Goal: Transaction & Acquisition: Purchase product/service

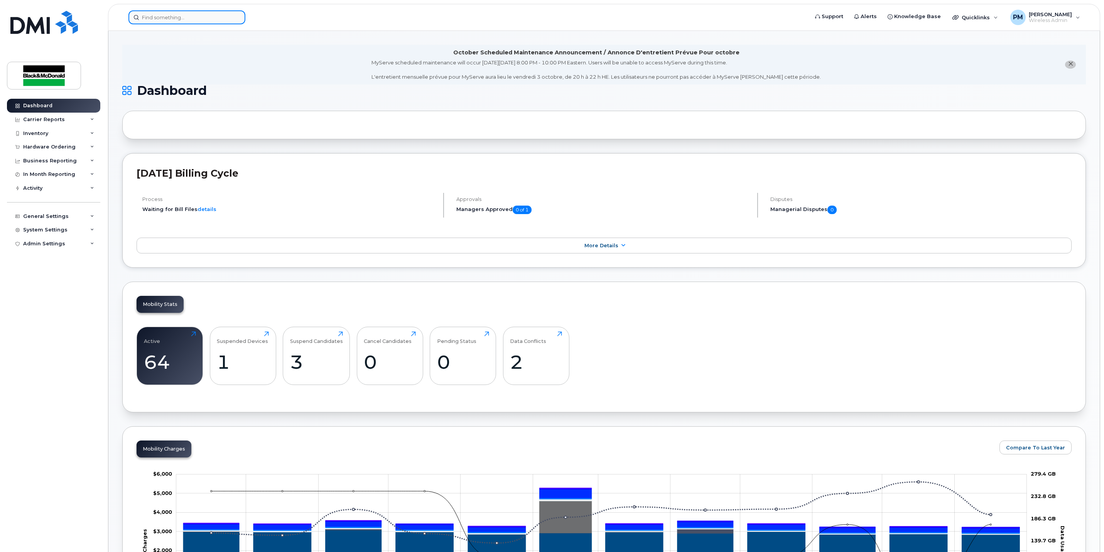
click at [154, 22] on input at bounding box center [186, 17] width 117 height 14
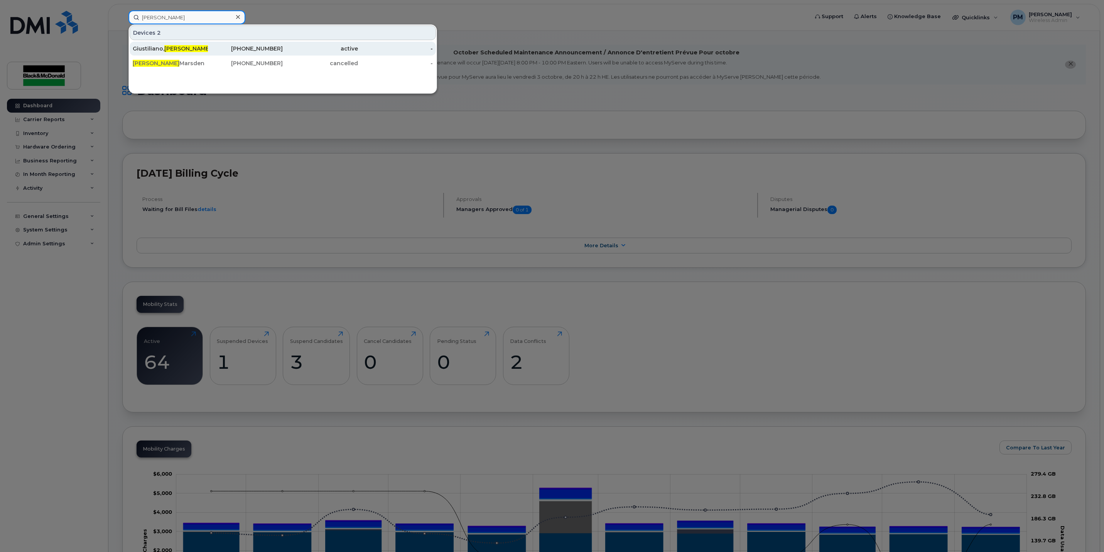
type input "[PERSON_NAME]"
click at [167, 51] on span "[PERSON_NAME]" at bounding box center [187, 48] width 47 height 7
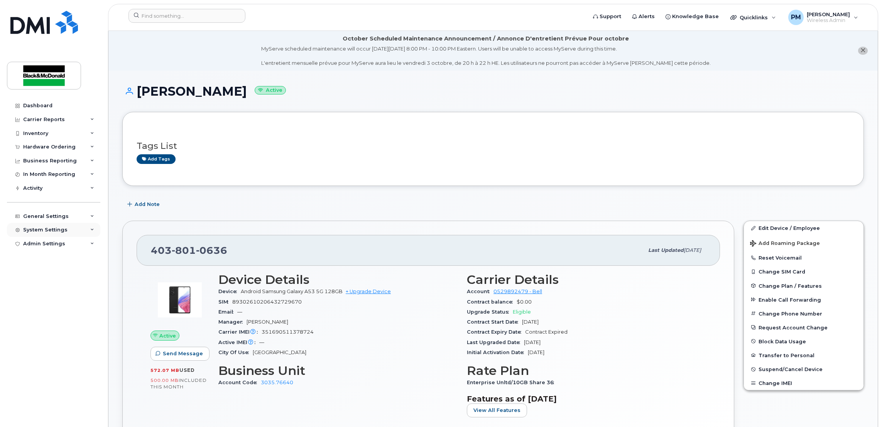
click at [48, 225] on div "System Settings" at bounding box center [53, 230] width 93 height 14
click at [61, 378] on div "Admin Settings" at bounding box center [44, 376] width 42 height 6
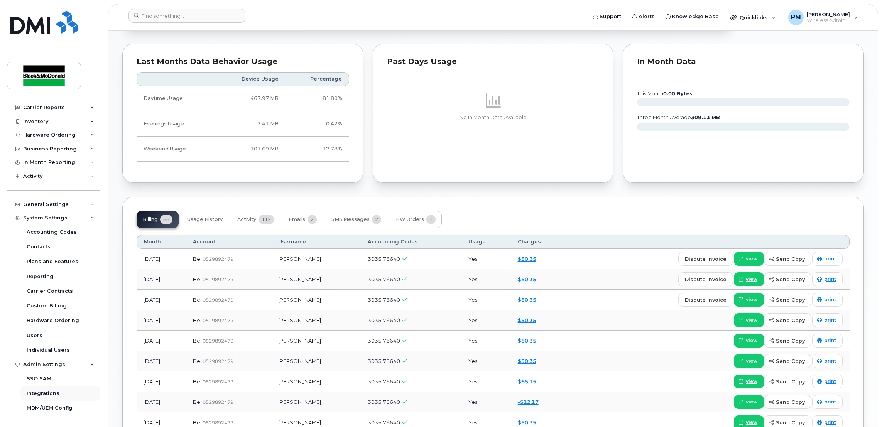
scroll to position [463, 0]
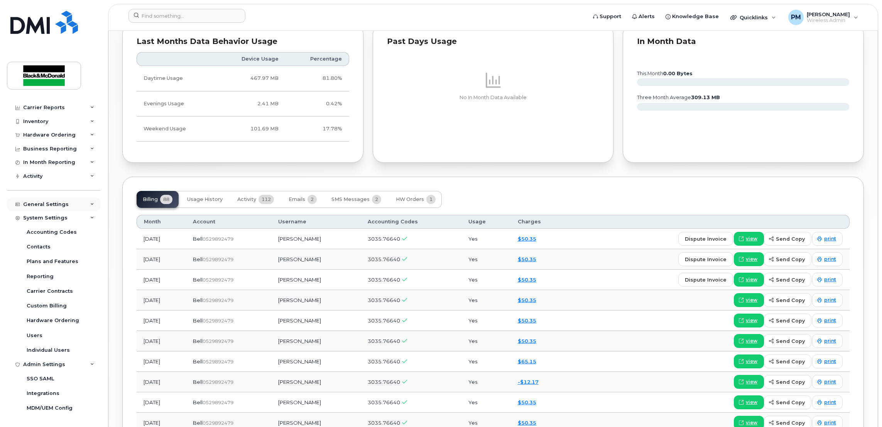
click at [60, 206] on div "General Settings" at bounding box center [46, 204] width 46 height 6
click at [44, 264] on div "Locations" at bounding box center [40, 261] width 26 height 7
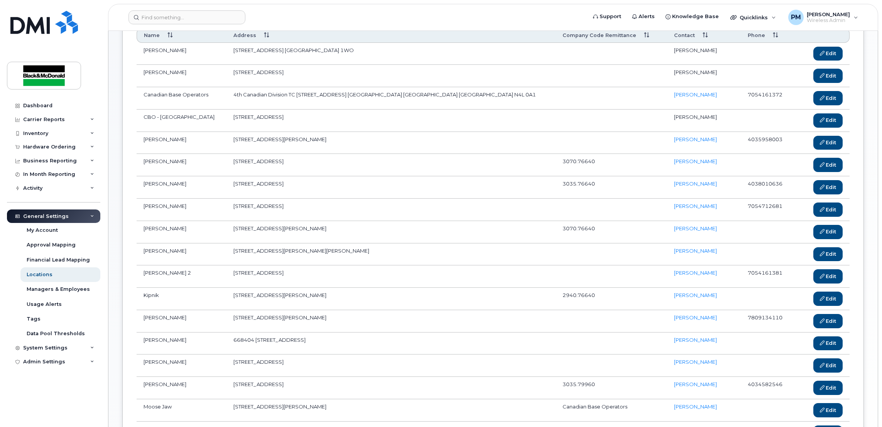
scroll to position [173, 0]
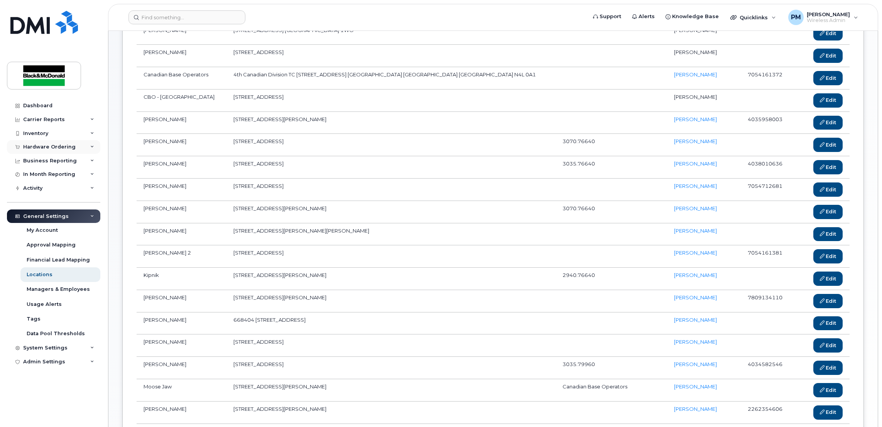
click at [59, 149] on div "Hardware Ordering" at bounding box center [49, 147] width 52 height 6
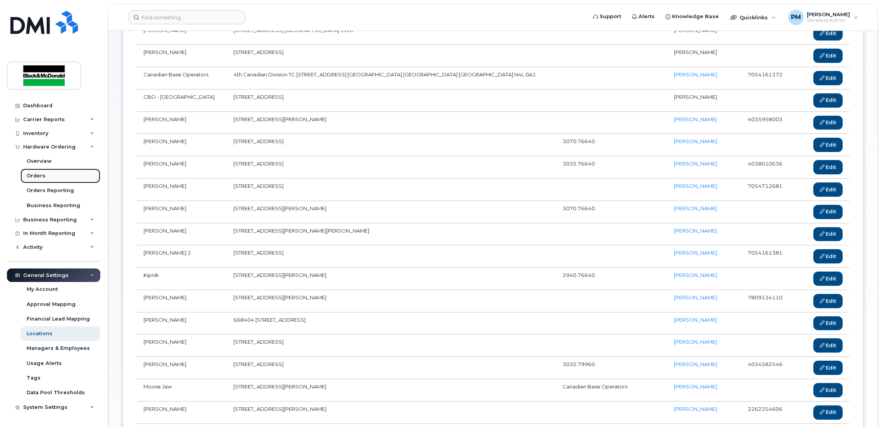
click at [57, 176] on link "Orders" at bounding box center [60, 176] width 80 height 15
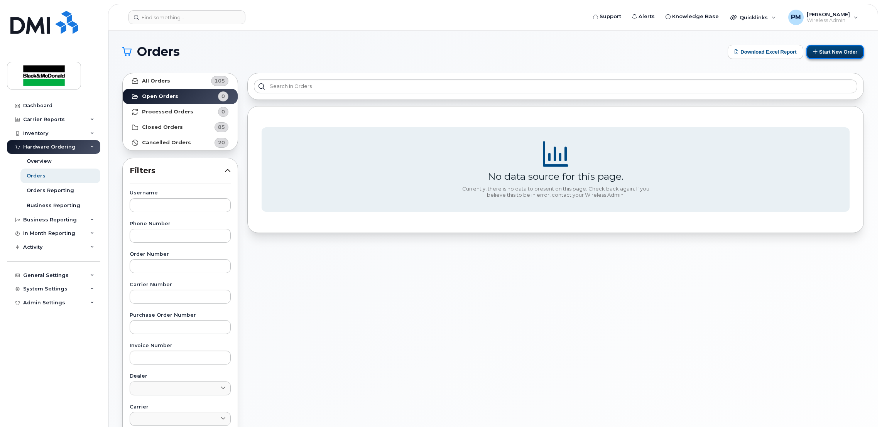
click at [836, 53] on button "Start New Order" at bounding box center [834, 52] width 57 height 14
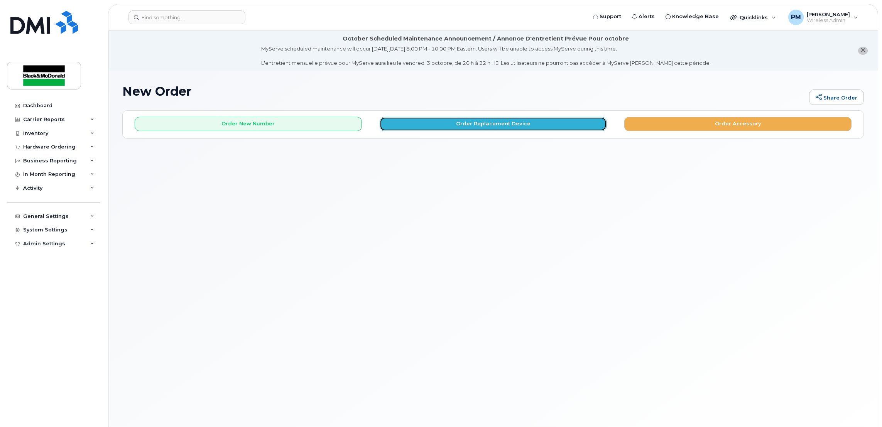
click at [461, 123] on button "Order Replacement Device" at bounding box center [493, 124] width 227 height 14
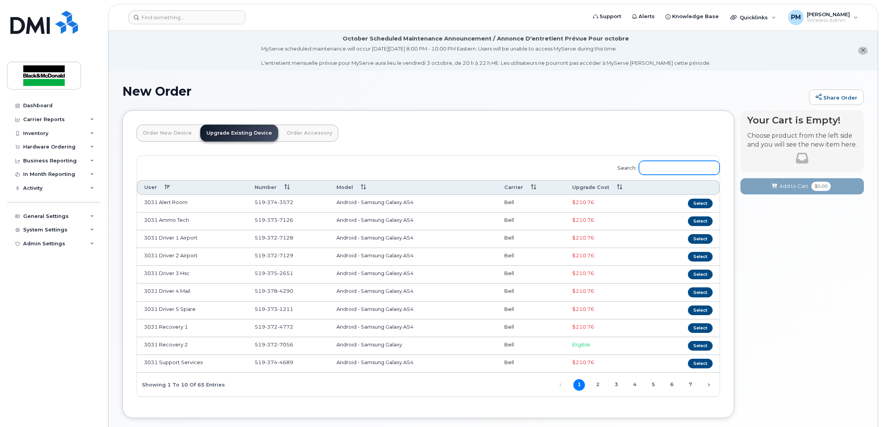
click at [650, 167] on input "Search:" at bounding box center [679, 168] width 81 height 14
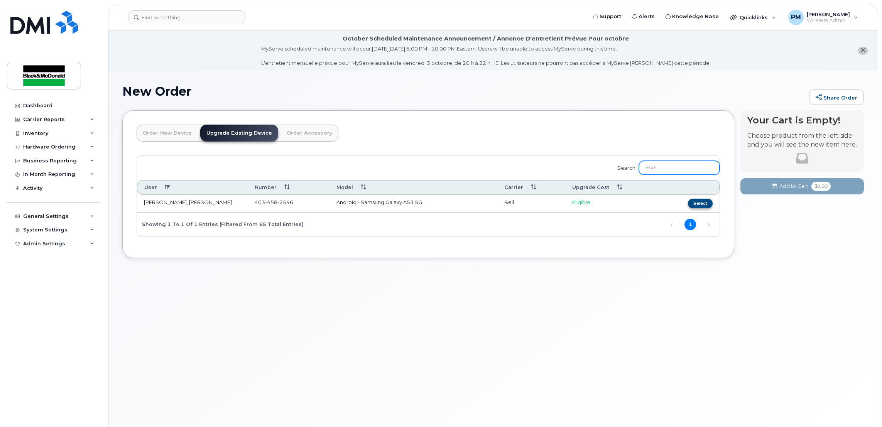
type input "marl"
click at [705, 208] on button "Select" at bounding box center [700, 204] width 25 height 10
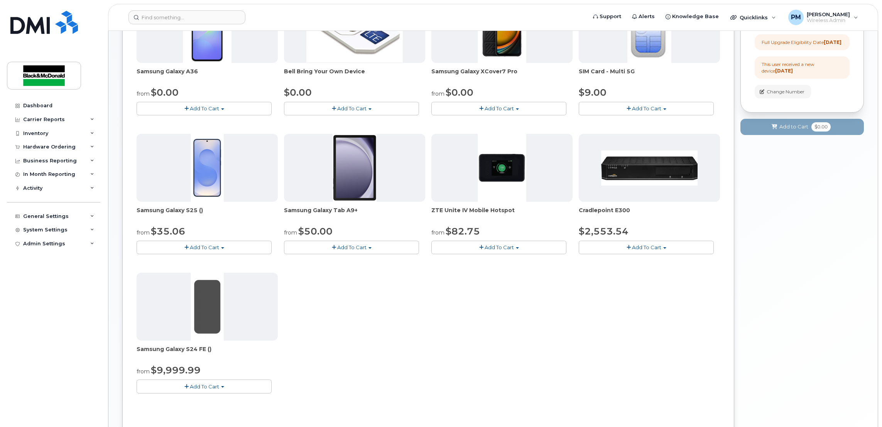
scroll to position [231, 0]
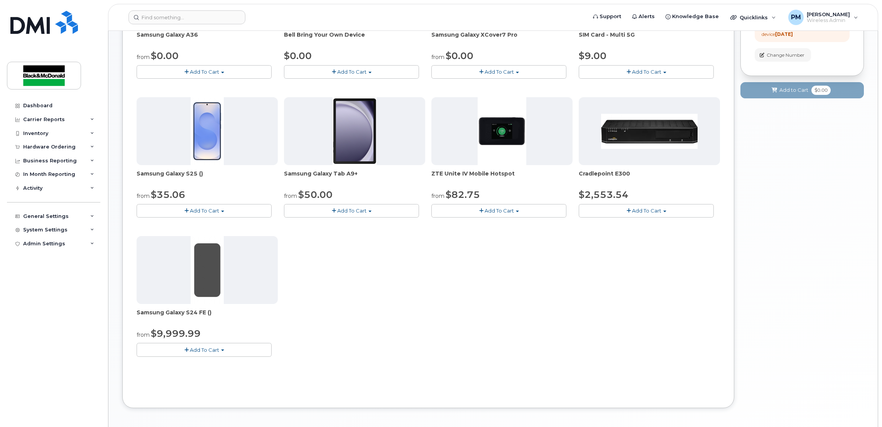
click at [234, 209] on button "Add To Cart" at bounding box center [204, 211] width 135 height 14
click at [233, 226] on link "$35.06 - 3 year term - voice & data plan (128GB)" at bounding box center [206, 225] width 137 height 10
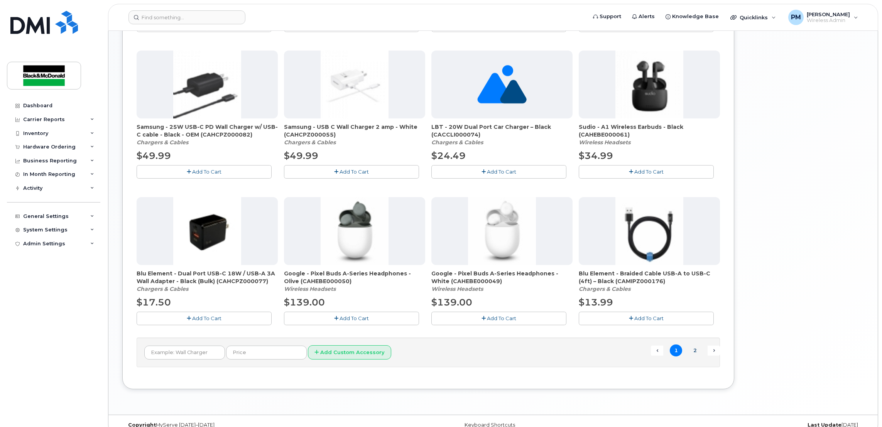
scroll to position [470, 0]
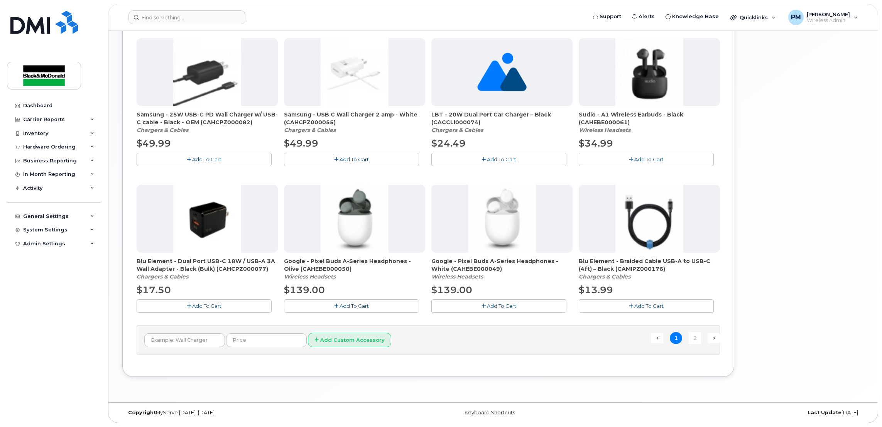
click at [692, 344] on form "Add Custom Accessory" at bounding box center [428, 340] width 568 height 14
click at [693, 340] on link "2" at bounding box center [695, 338] width 12 height 12
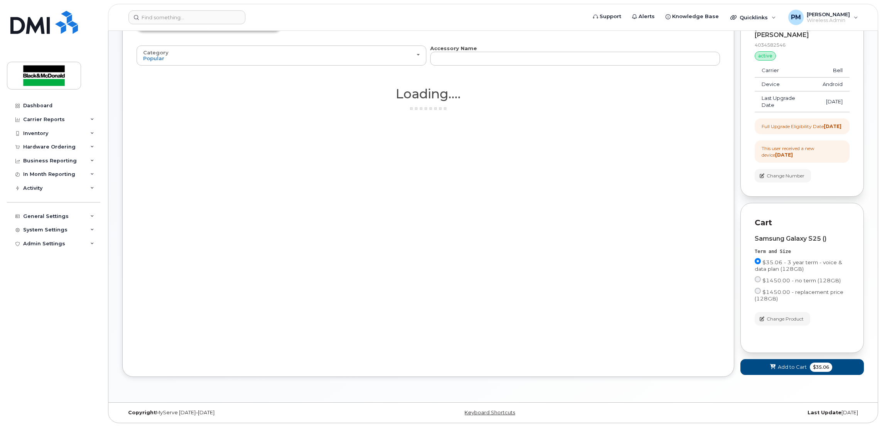
scroll to position [111, 0]
